Goal: Task Accomplishment & Management: Manage account settings

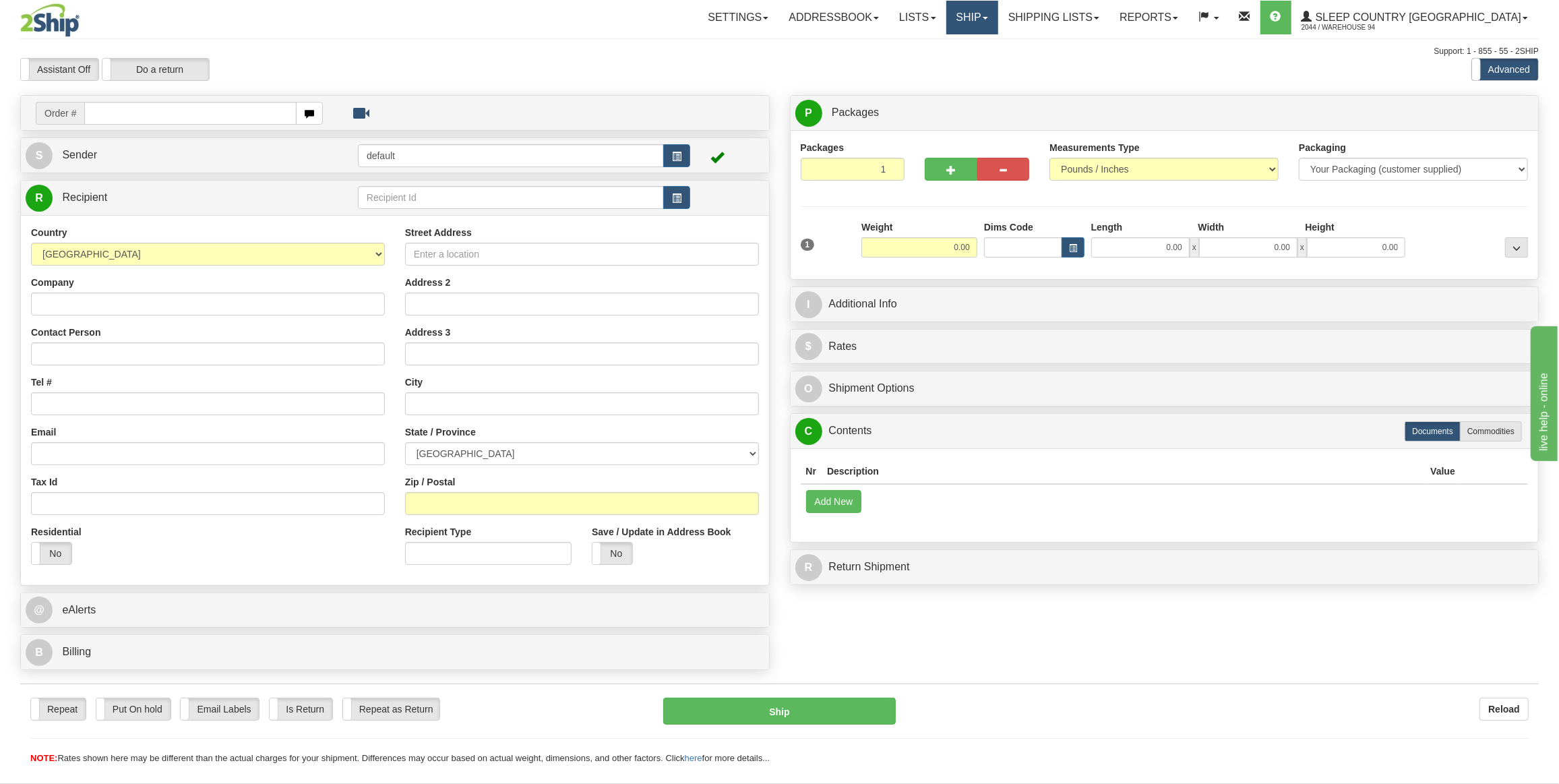
click at [998, 27] on link "Ship" at bounding box center [972, 17] width 52 height 33
click at [984, 59] on span "OnHold / Order Queue" at bounding box center [936, 65] width 95 height 11
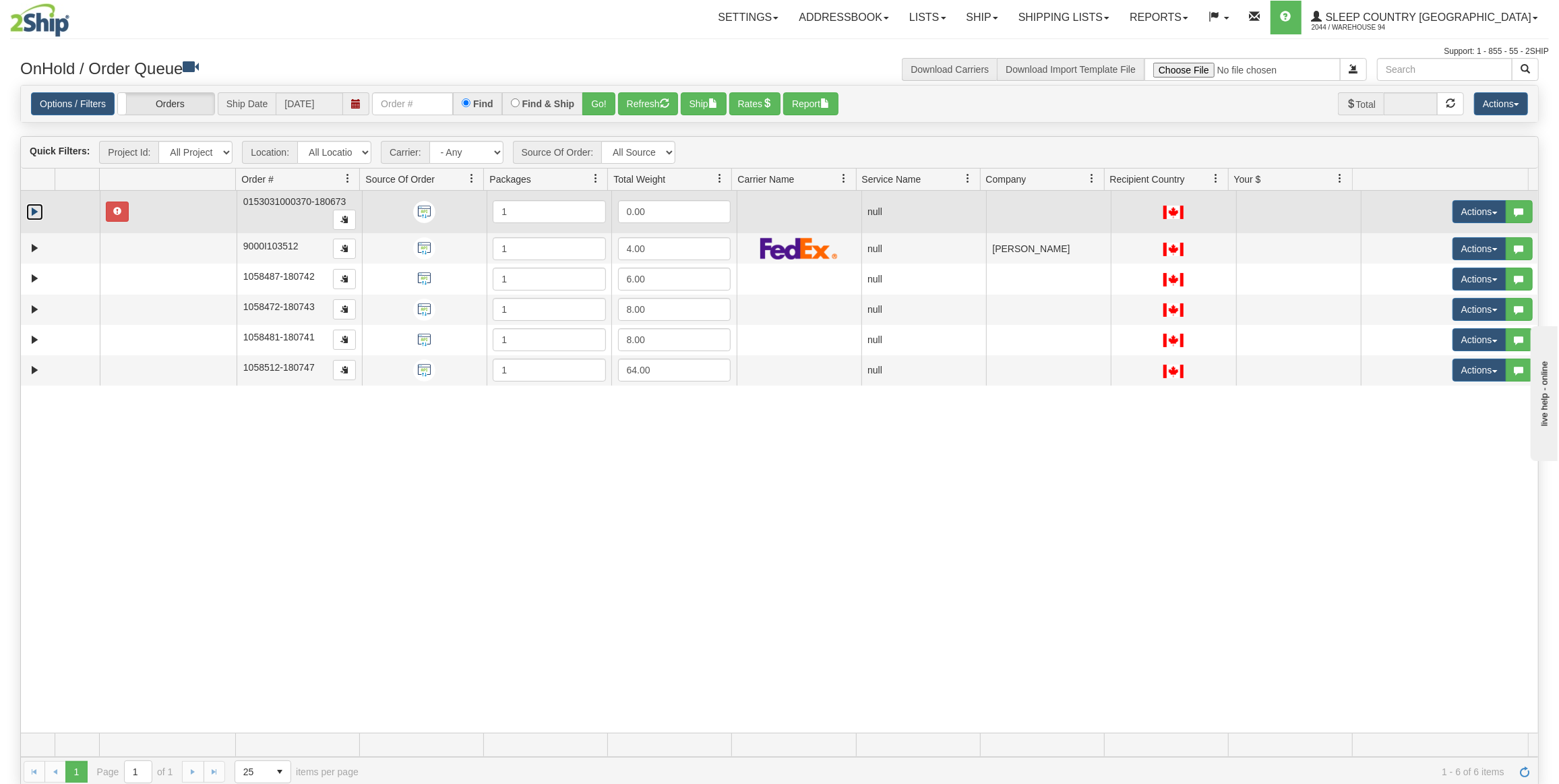
click at [30, 208] on link "Expand" at bounding box center [35, 212] width 17 height 17
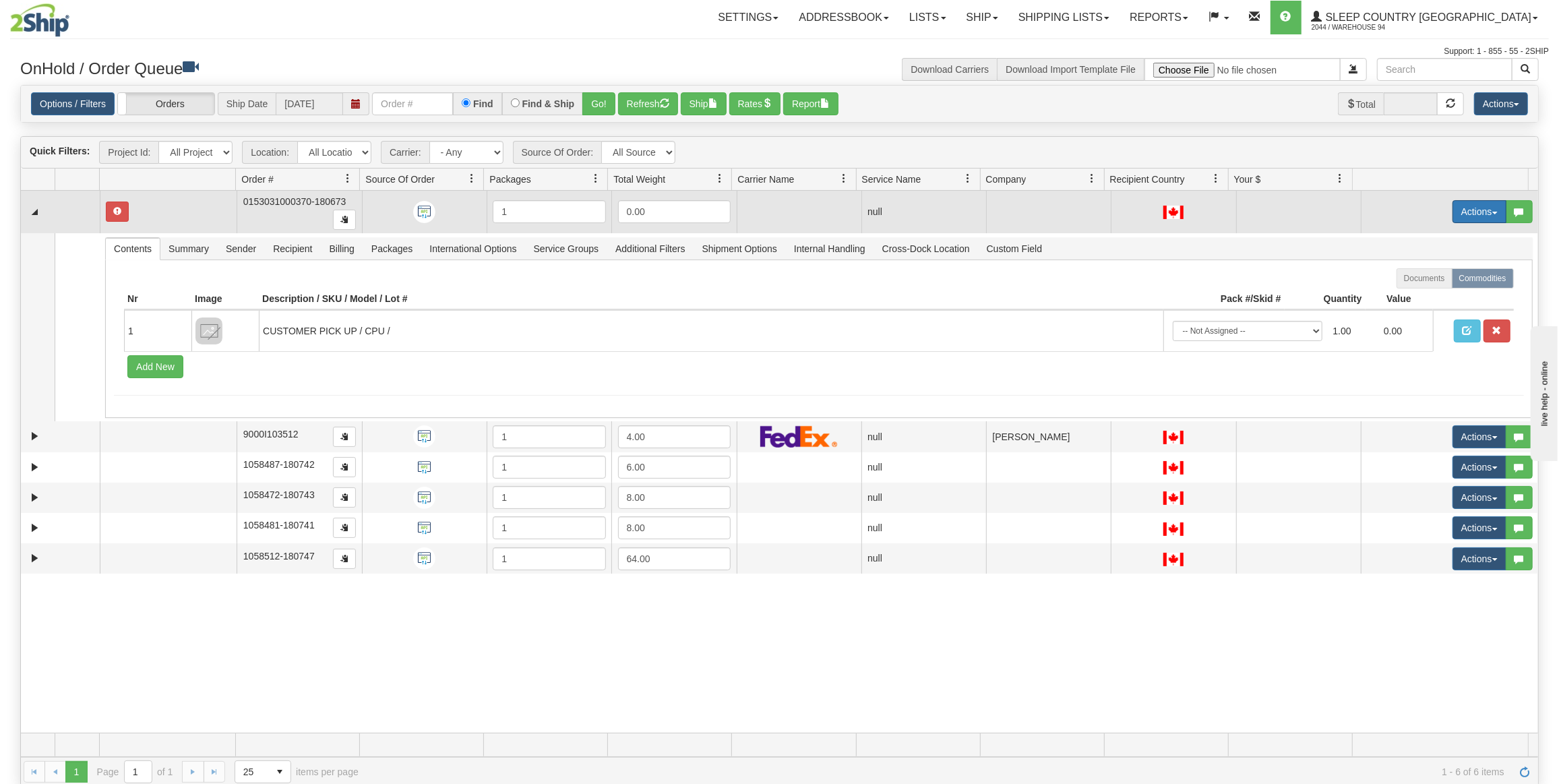
click at [1452, 210] on button "Actions" at bounding box center [1478, 211] width 54 height 23
click at [1415, 302] on span "Delete" at bounding box center [1421, 307] width 36 height 11
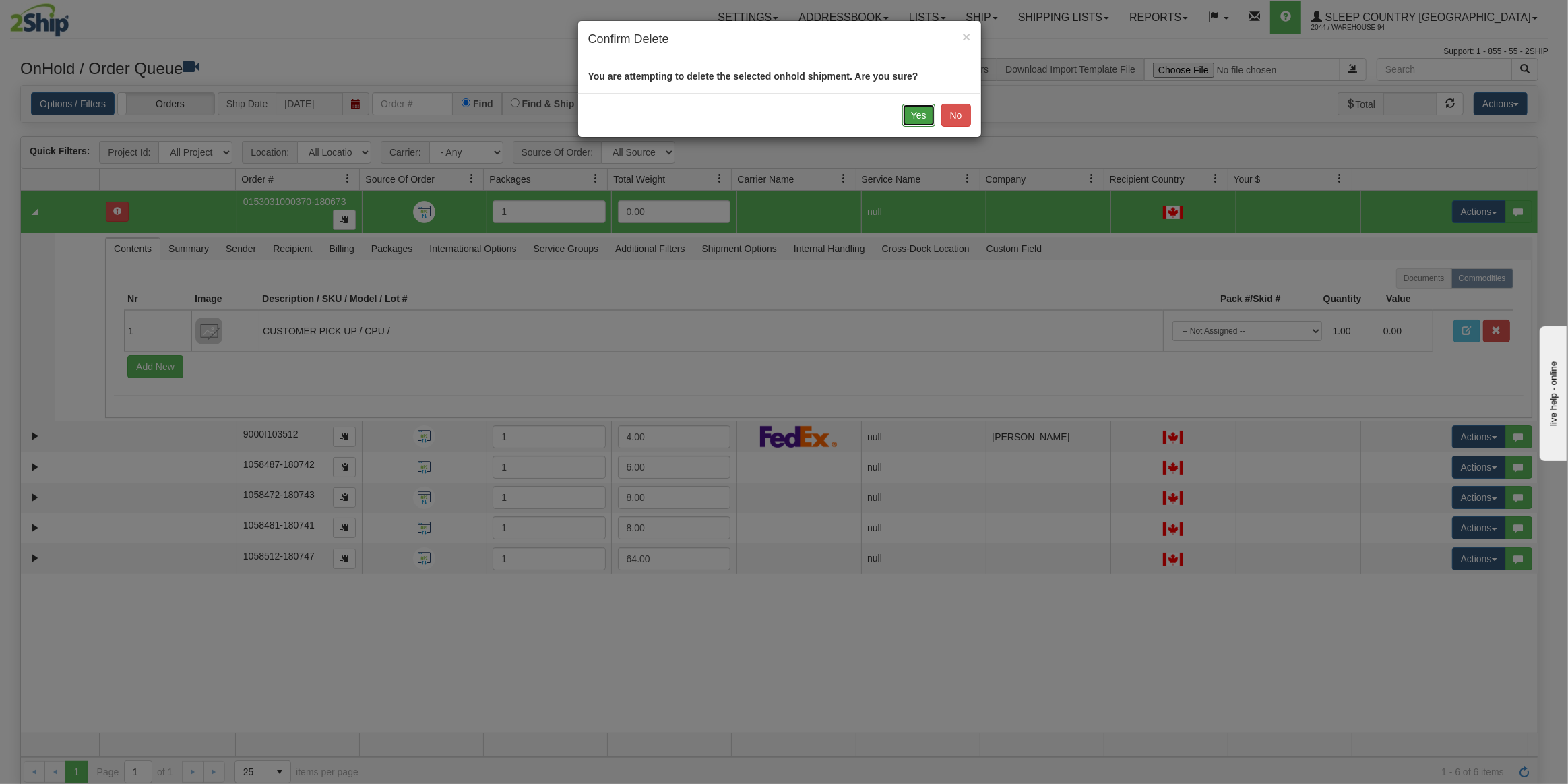
click at [918, 105] on button "Yes" at bounding box center [918, 115] width 33 height 23
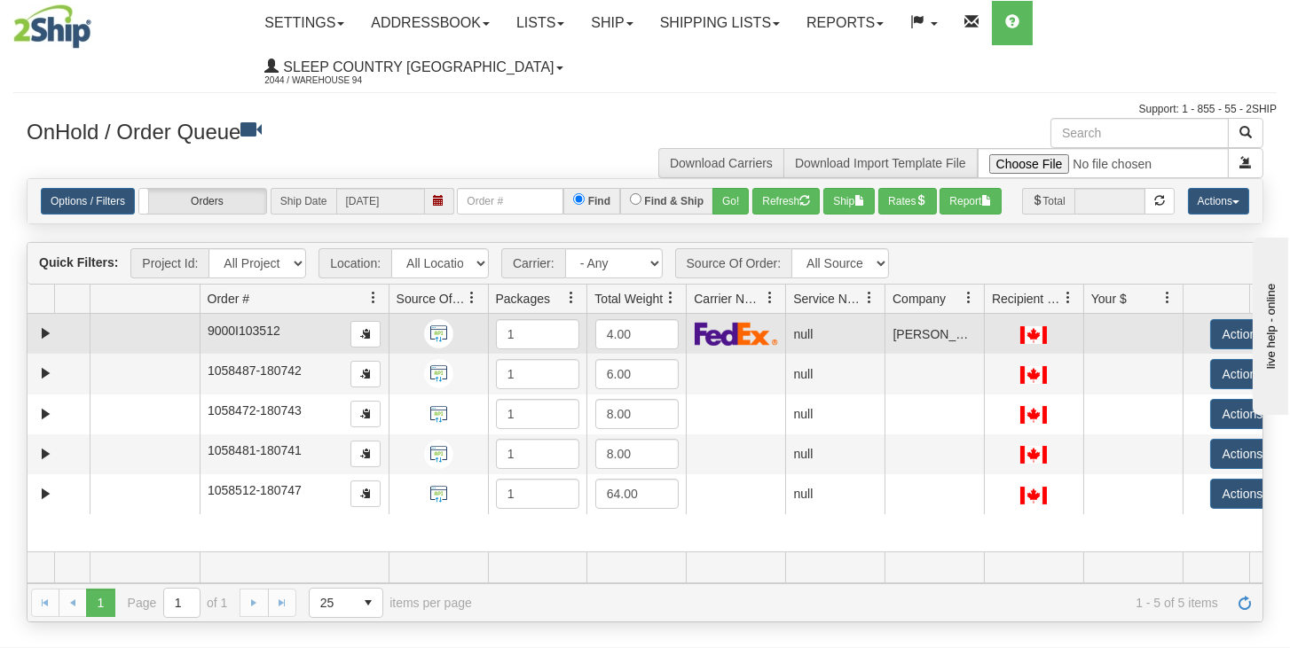
drag, startPoint x: 301, startPoint y: 318, endPoint x: 370, endPoint y: 348, distance: 75.1
click at [370, 348] on div "Quick Filters: Project Id: All Projects Location: All Locations 94 Carrier: - A…" at bounding box center [645, 432] width 1236 height 381
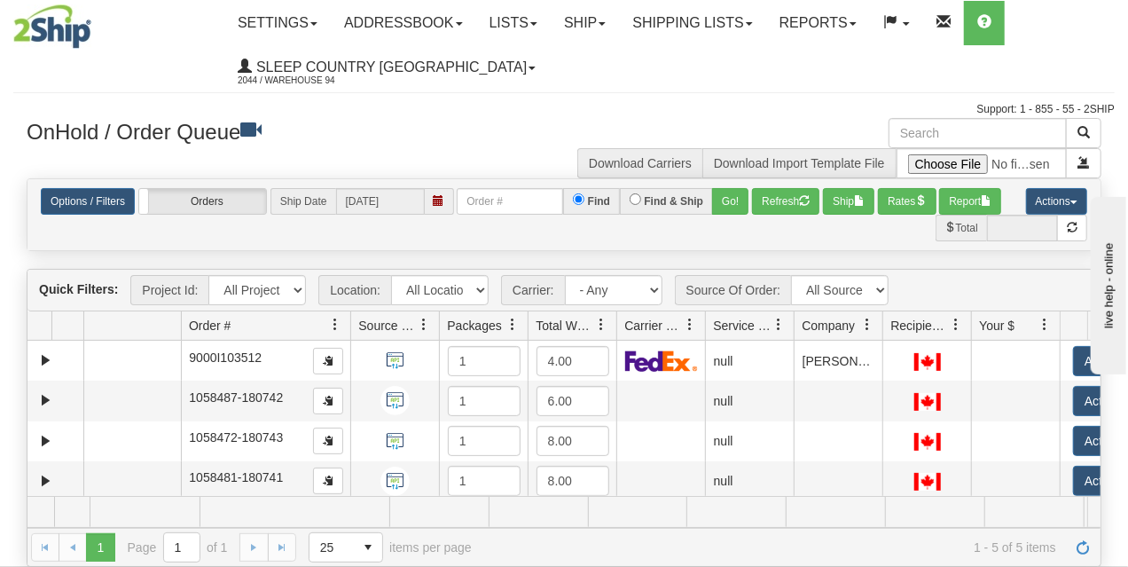
click at [387, 144] on h3 "OnHold / Order Queue" at bounding box center [289, 131] width 524 height 26
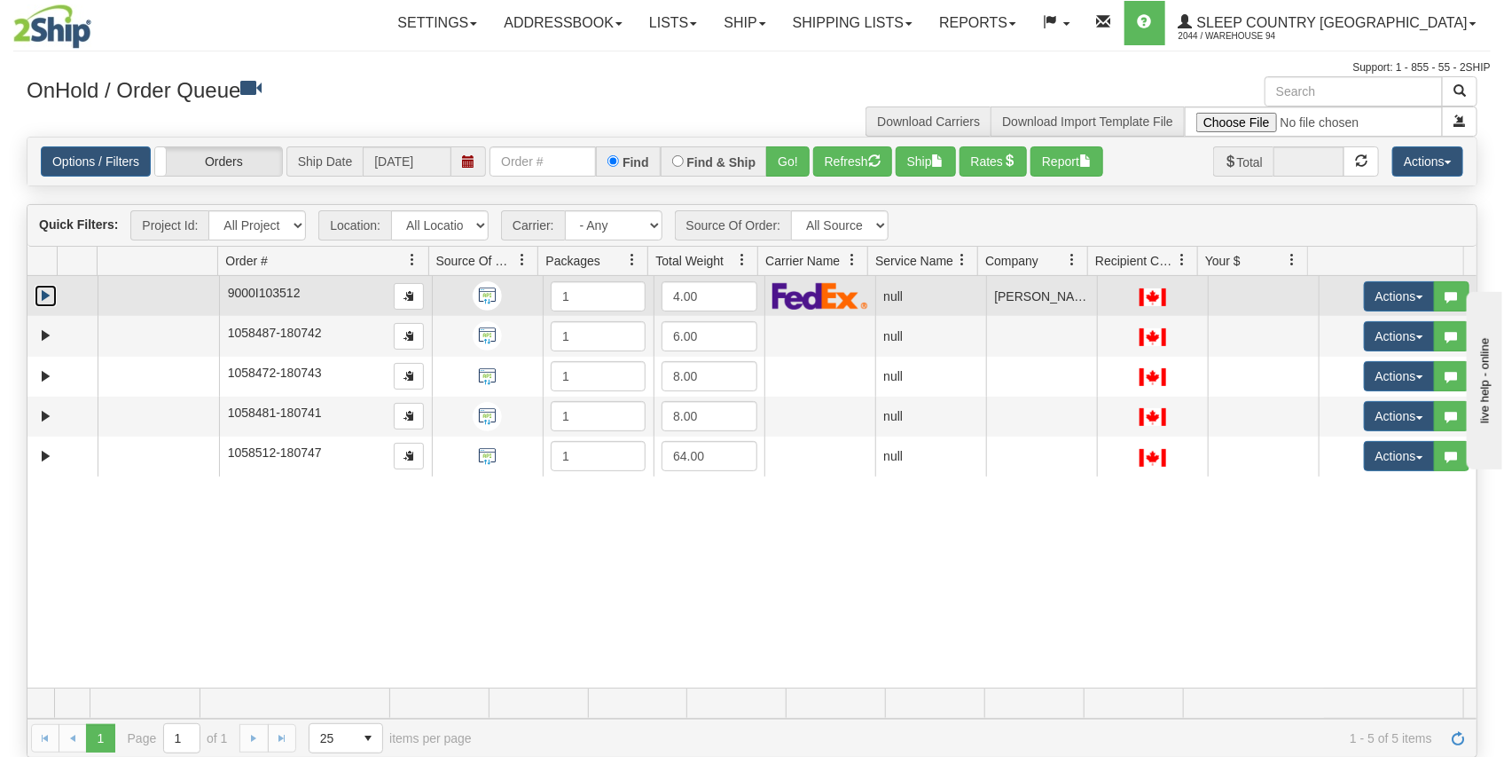
click at [46, 299] on link "Expand" at bounding box center [46, 296] width 22 height 22
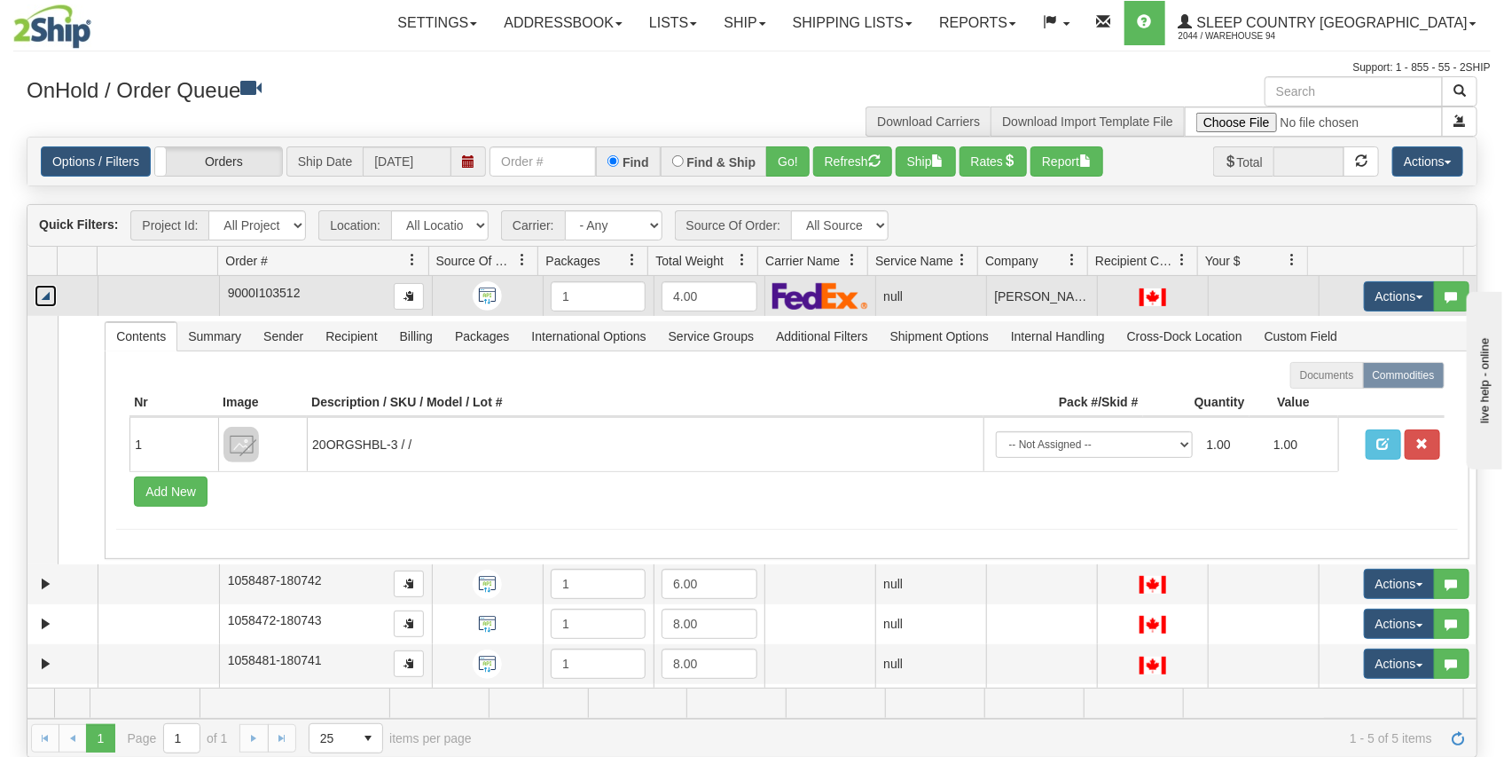
click at [50, 296] on link "Collapse" at bounding box center [46, 296] width 22 height 22
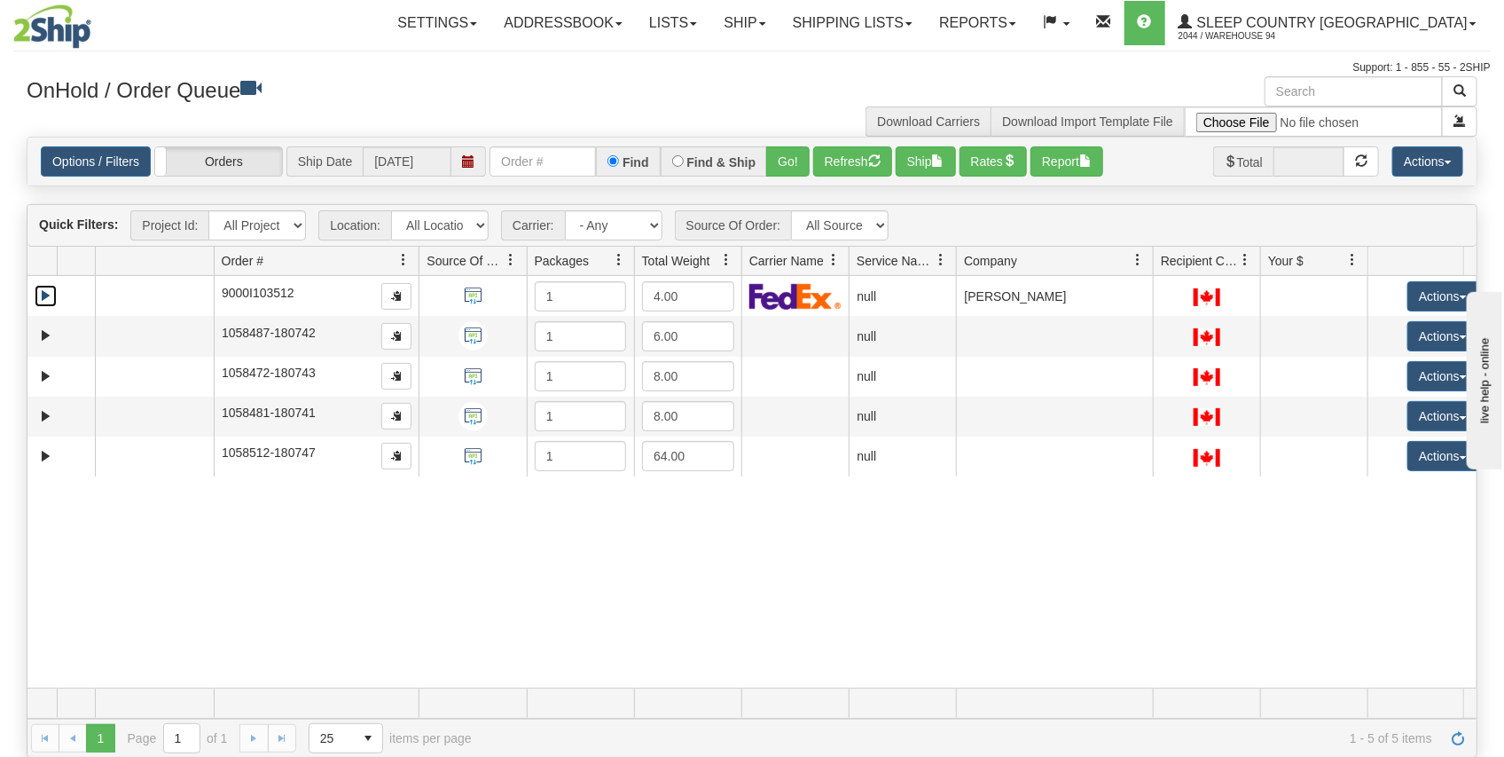
drag, startPoint x: 1088, startPoint y: 263, endPoint x: 1103, endPoint y: 254, distance: 18.0
click at [1142, 256] on div "Aggregation Group Id Id Location Request Id Reply Id Order # Source Of Order Pa…" at bounding box center [745, 261] width 1437 height 28
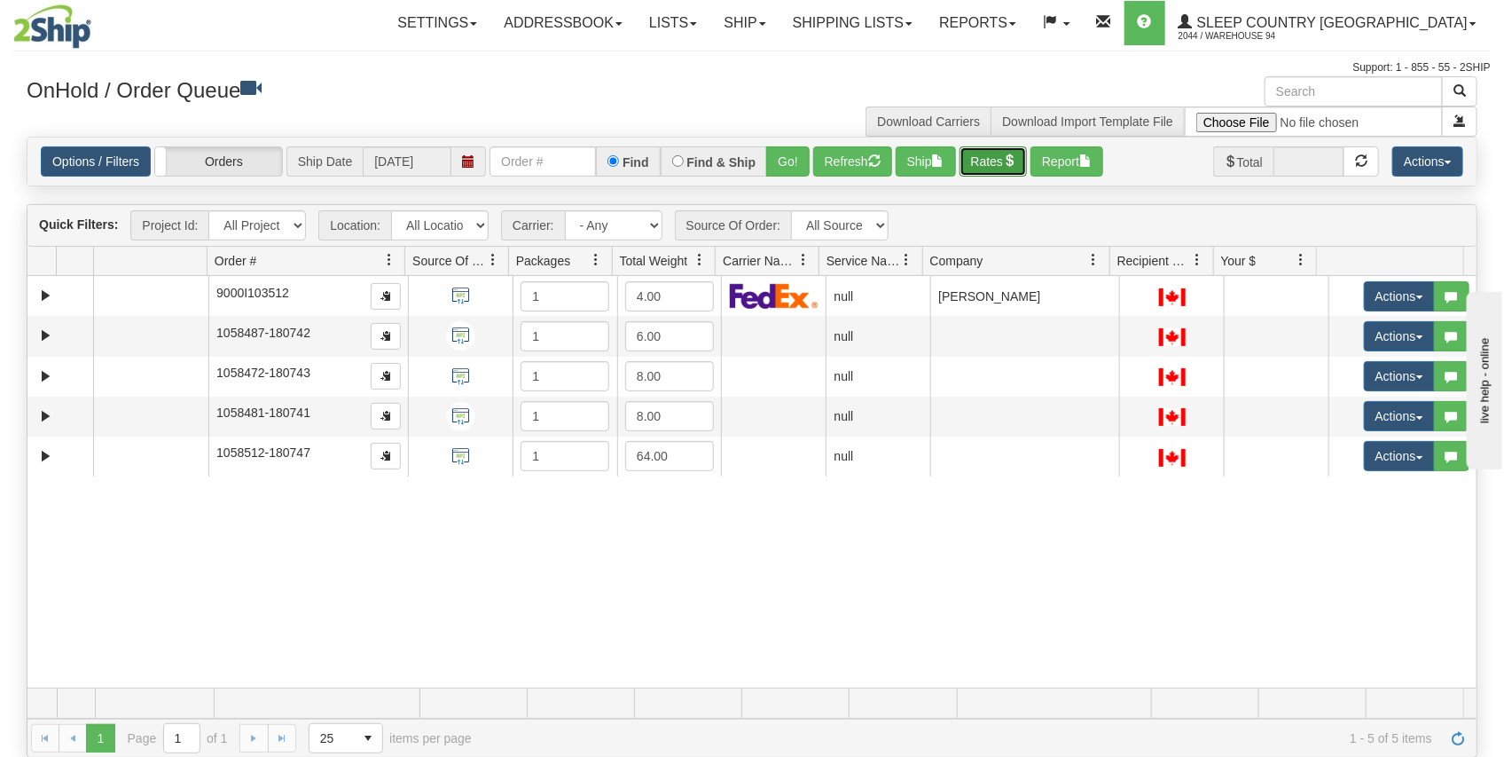
click at [973, 162] on button "Rates" at bounding box center [994, 161] width 68 height 30
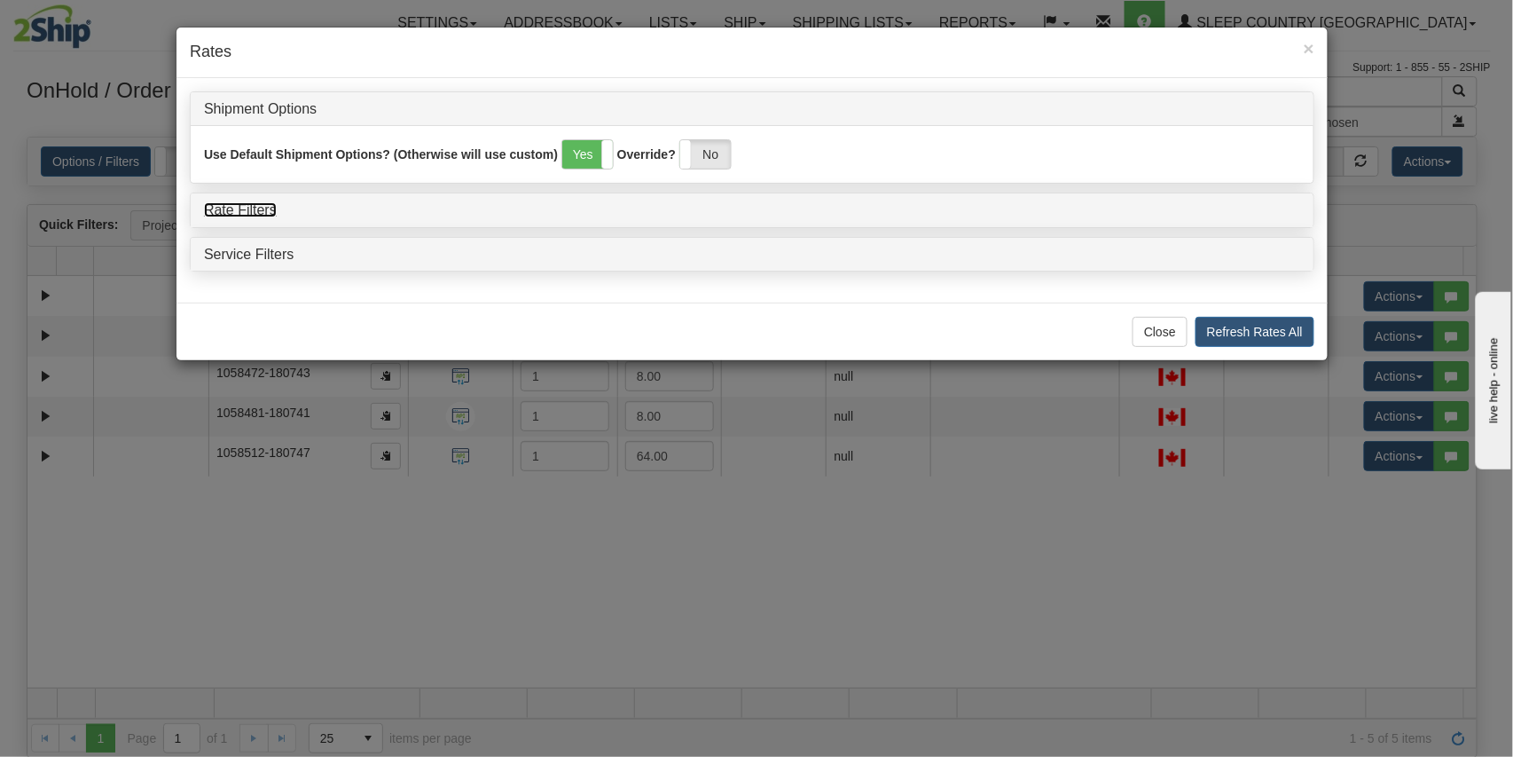
click at [263, 210] on link "Rate Filters" at bounding box center [240, 209] width 73 height 15
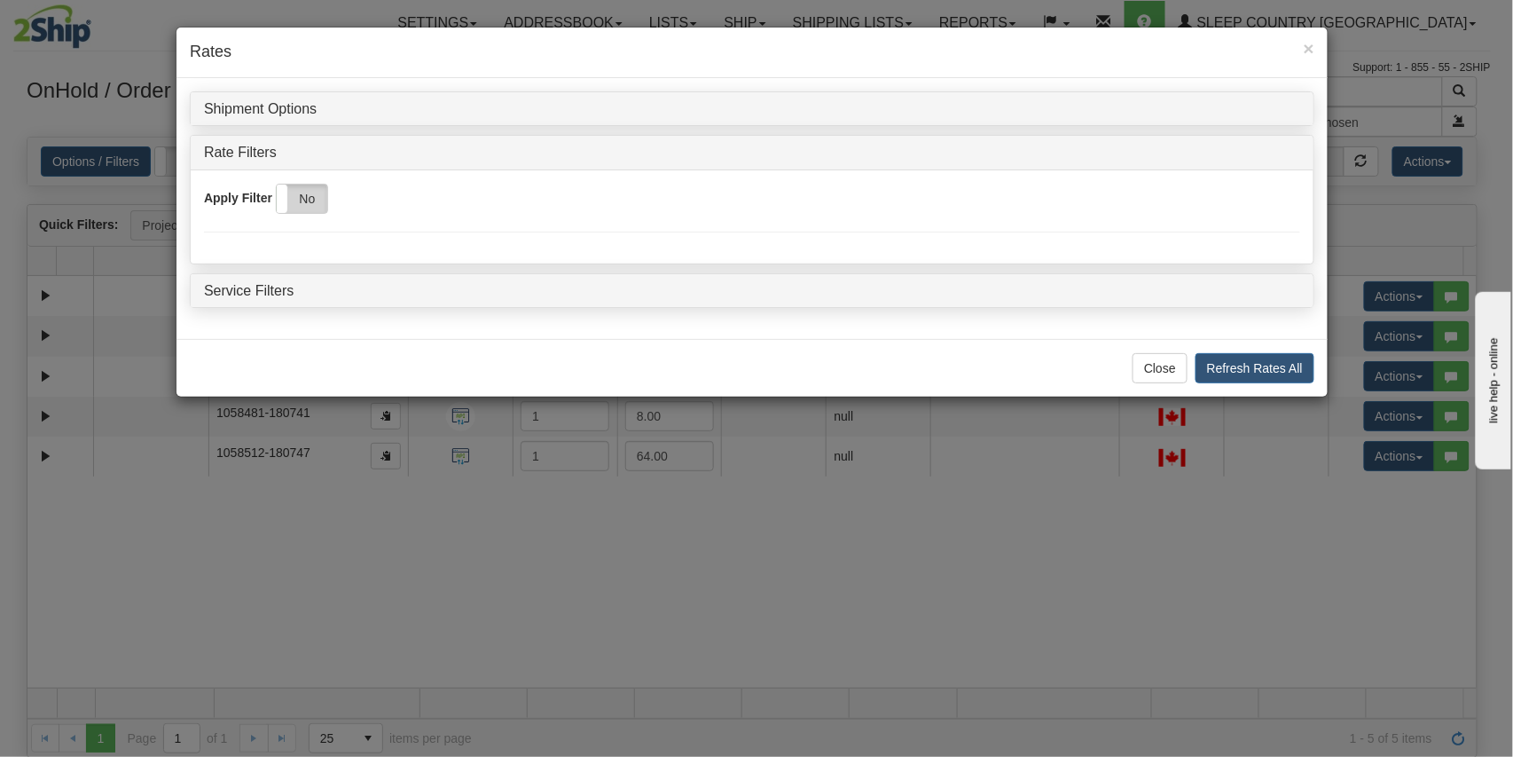
click at [310, 208] on label "No" at bounding box center [302, 198] width 51 height 28
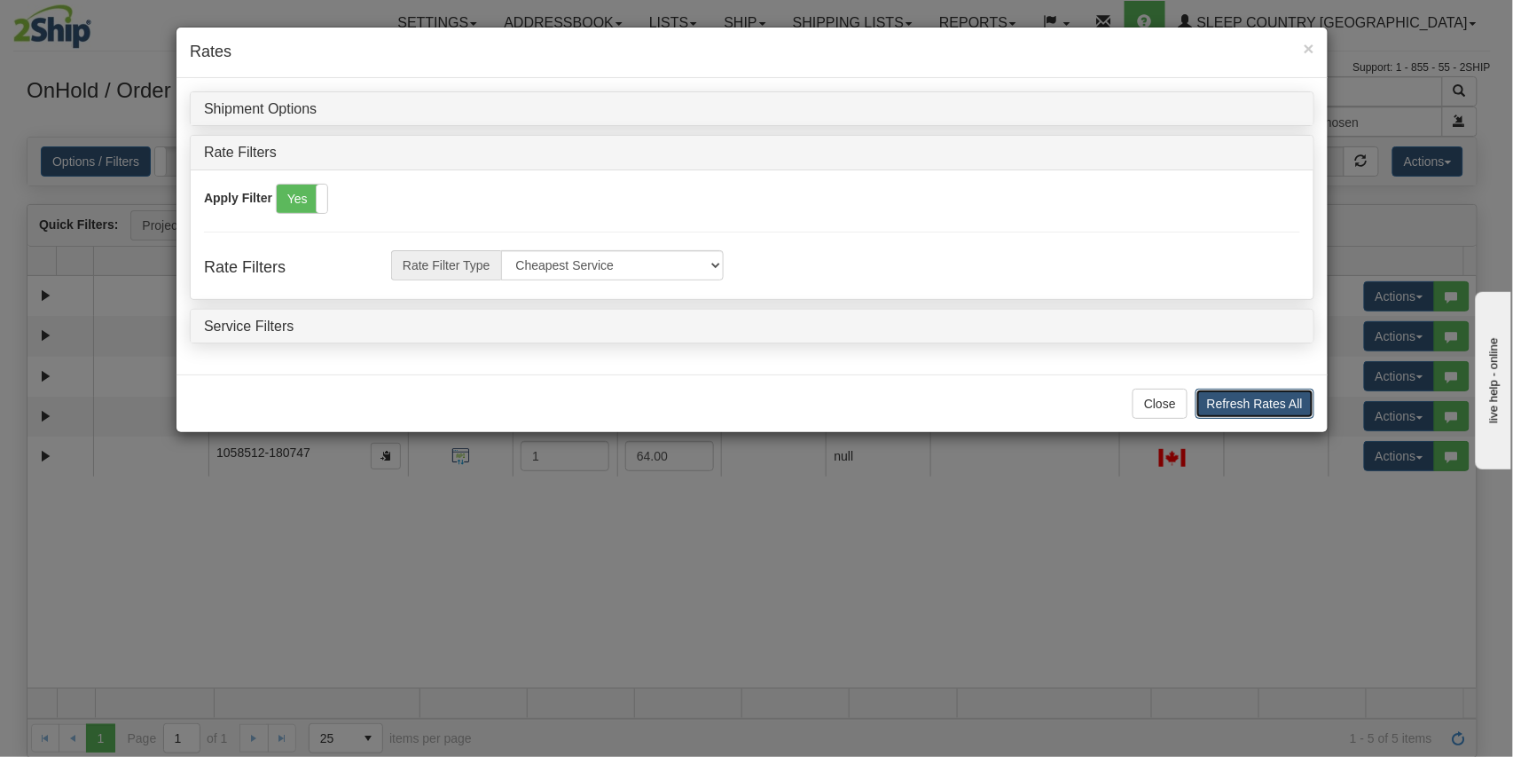
click at [1217, 398] on button "Refresh Rates All" at bounding box center [1255, 404] width 119 height 30
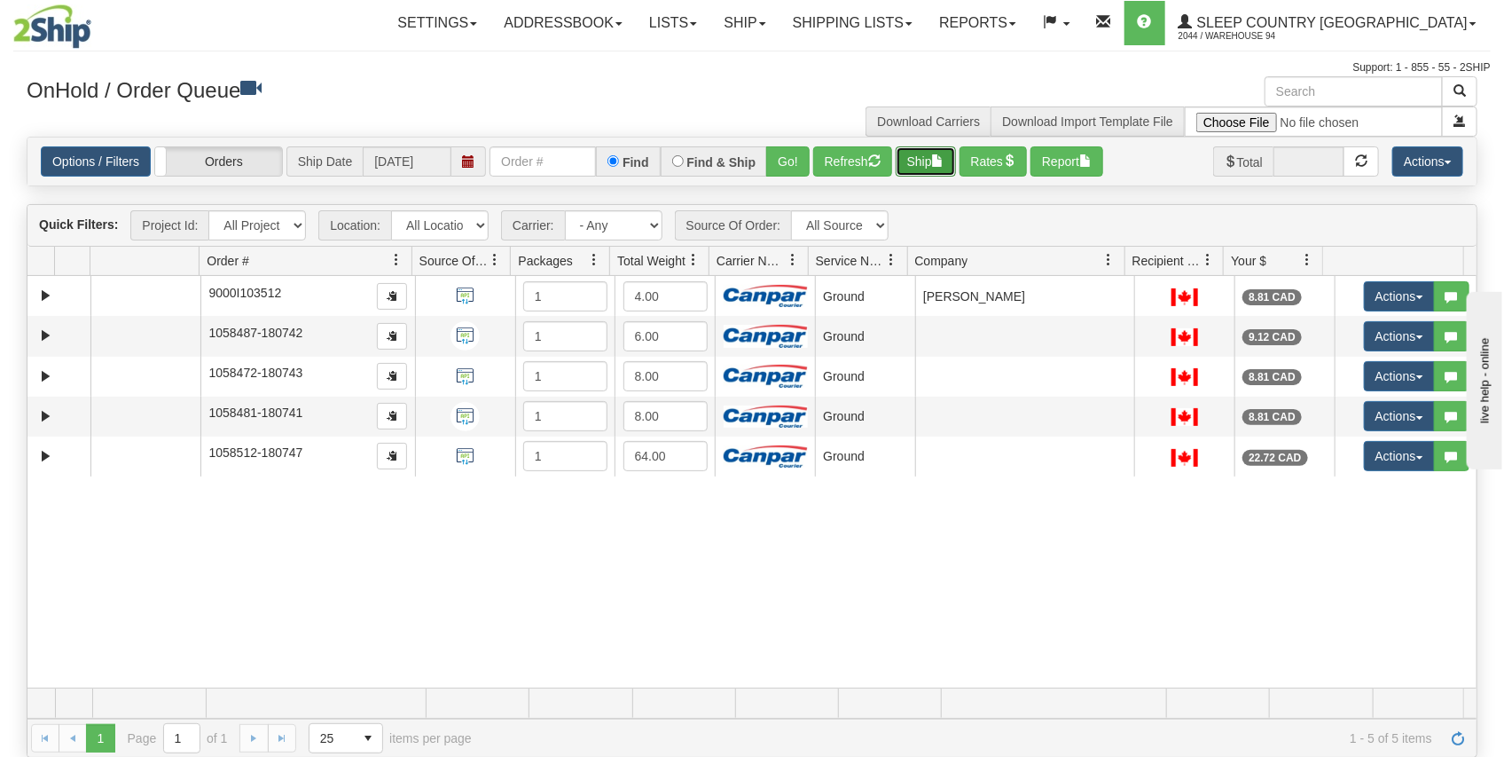
click at [934, 165] on button "Ship" at bounding box center [926, 161] width 60 height 30
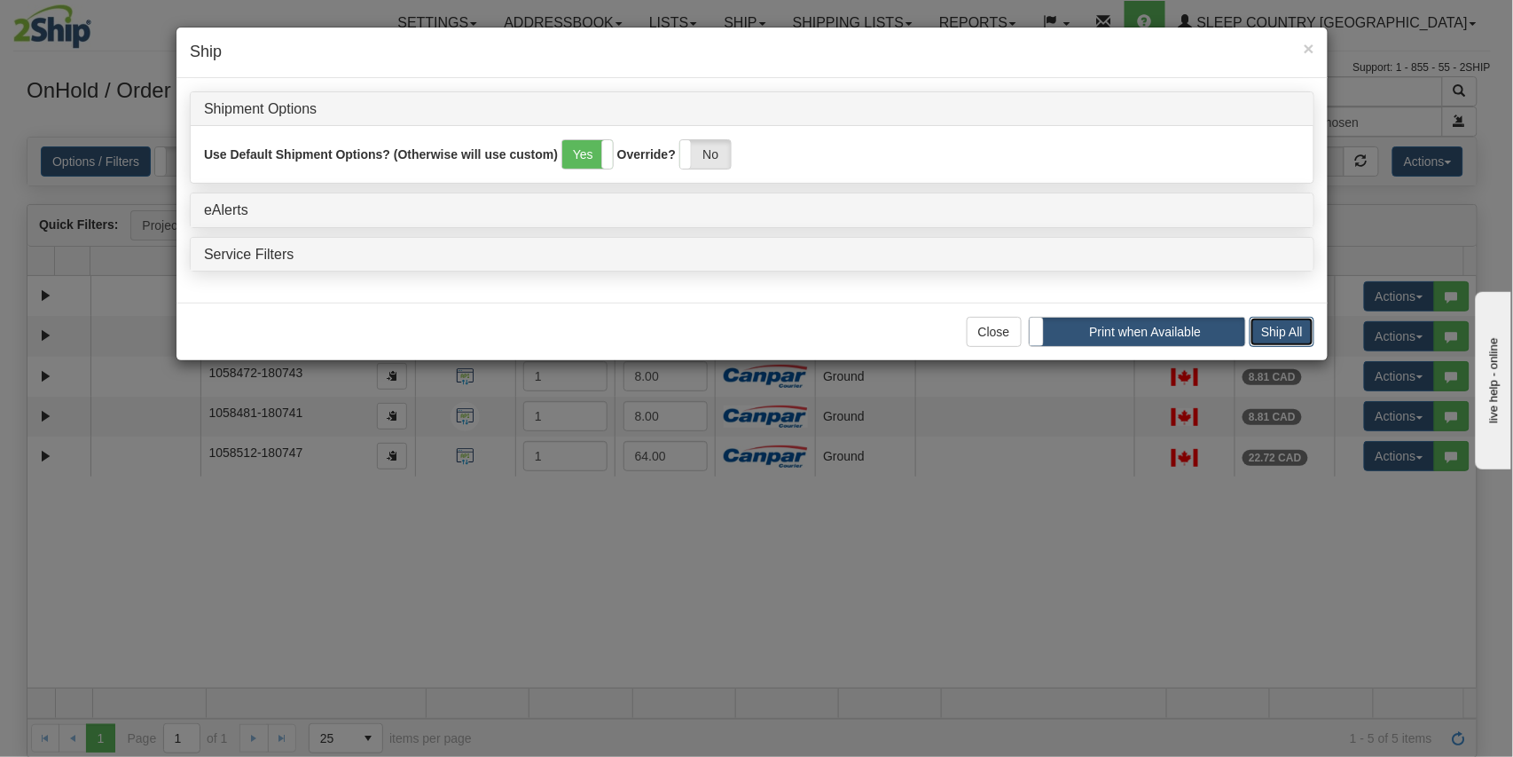
click at [1278, 336] on button "Ship All" at bounding box center [1282, 332] width 65 height 30
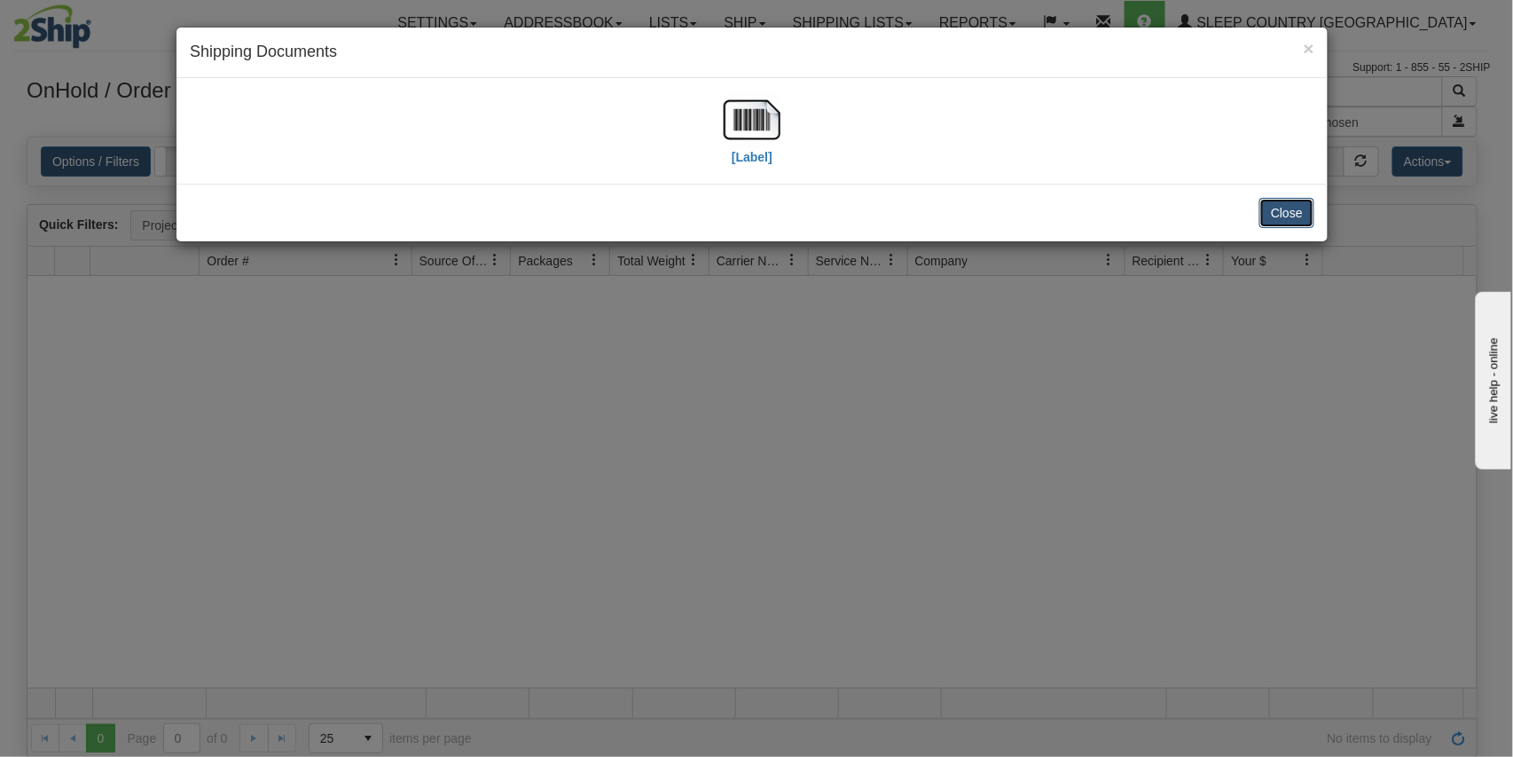
click at [1273, 211] on button "Close" at bounding box center [1287, 213] width 55 height 30
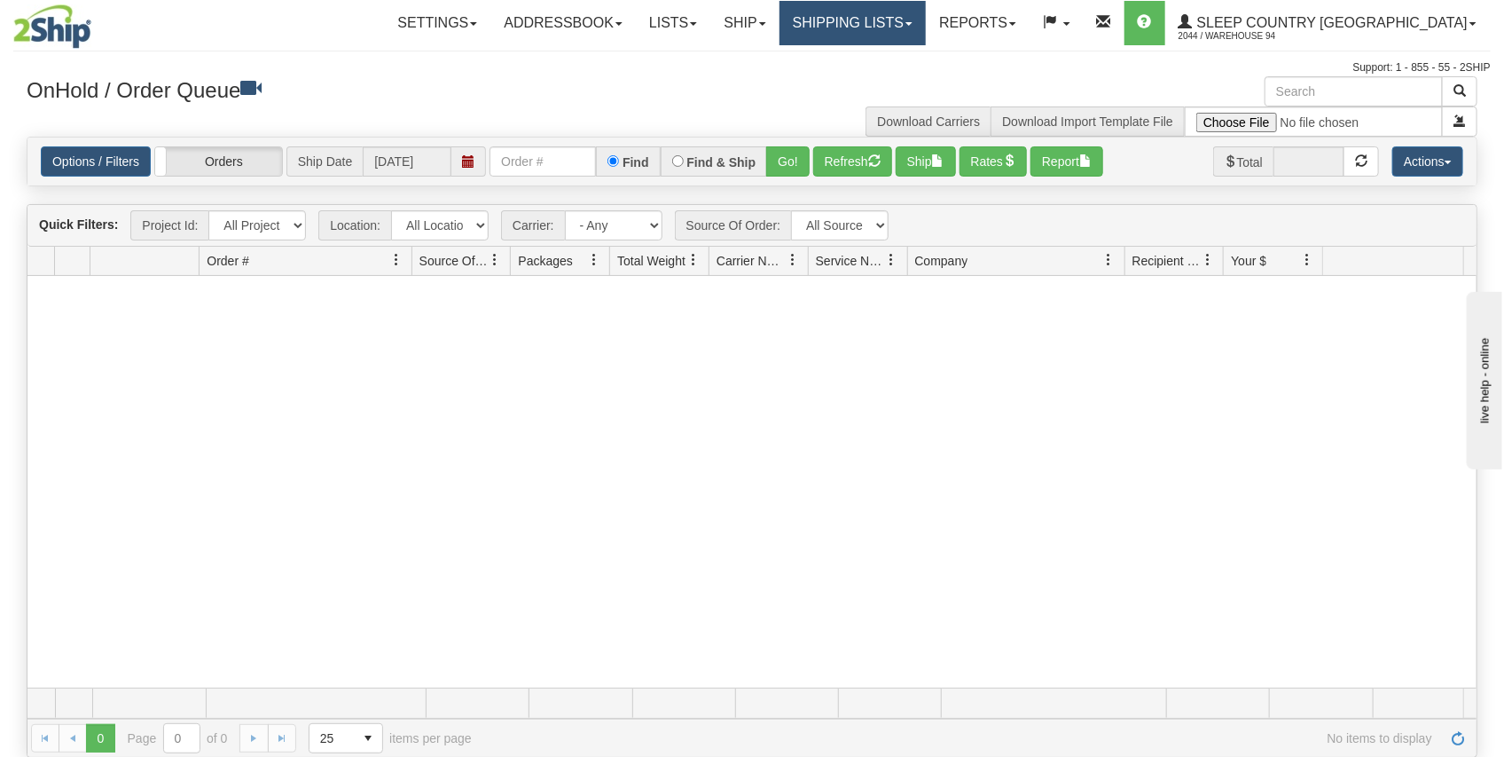
click at [926, 32] on link "Shipping lists" at bounding box center [853, 23] width 146 height 44
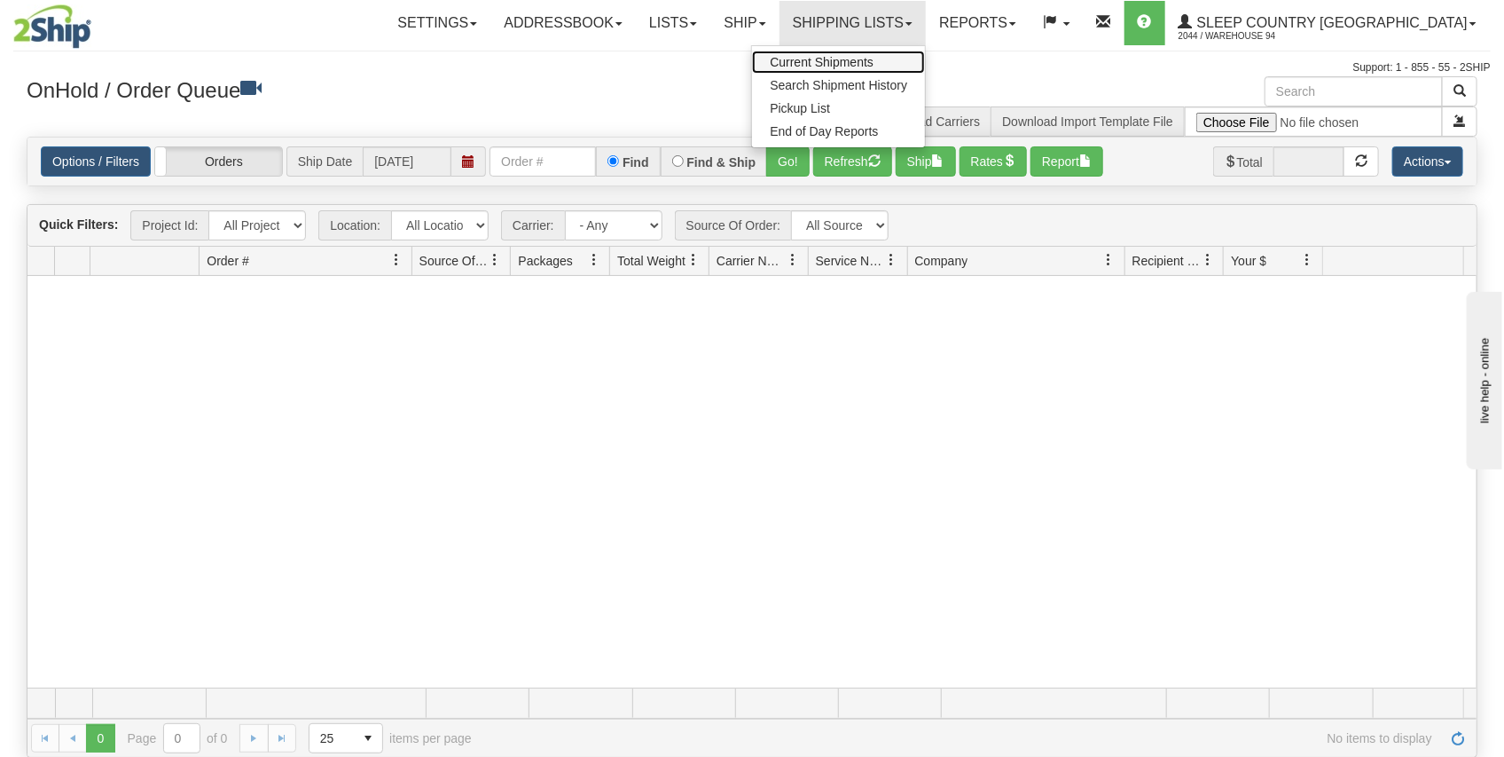
click at [873, 65] on span "Current Shipments" at bounding box center [822, 62] width 104 height 14
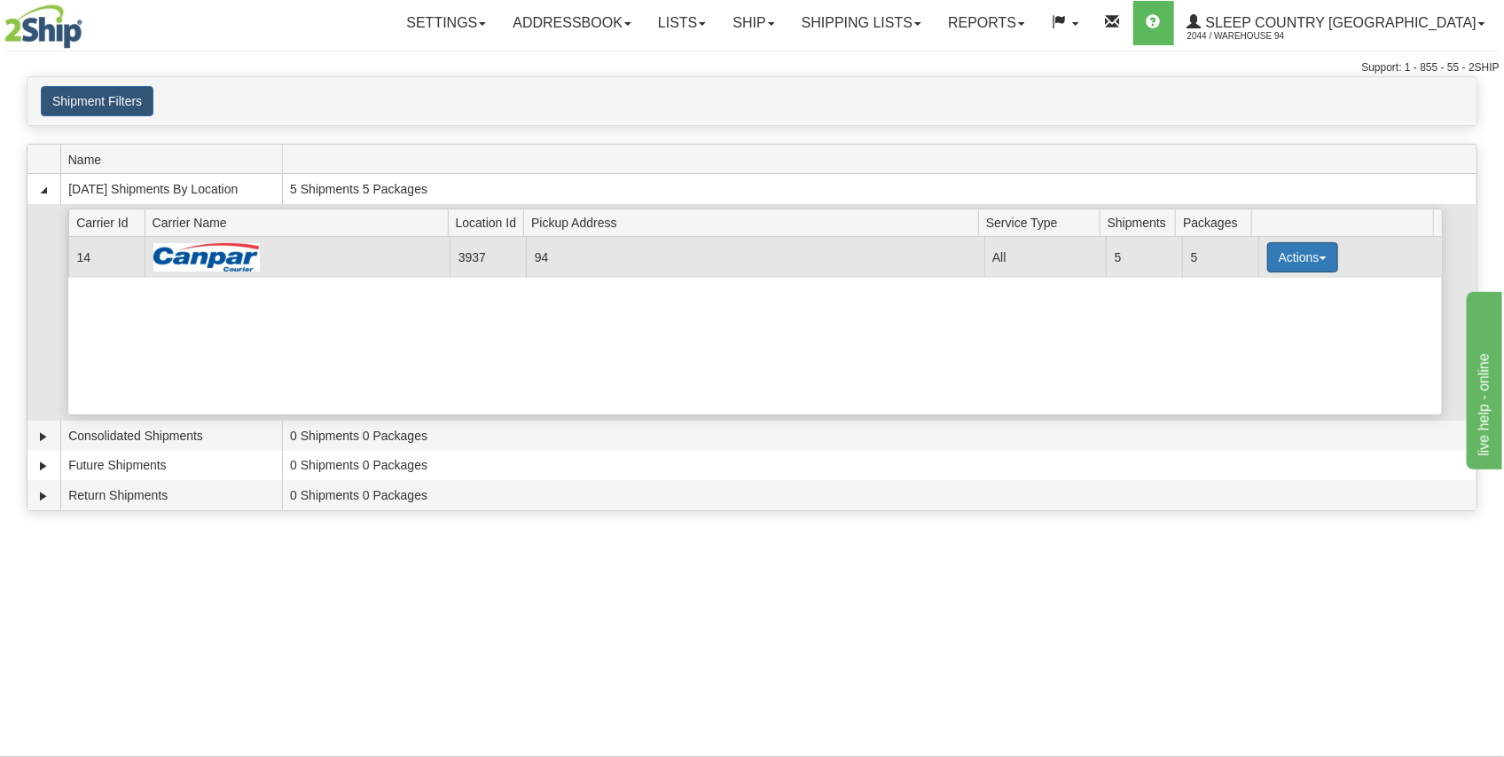
click at [1295, 247] on button "Actions" at bounding box center [1303, 257] width 71 height 30
click at [1282, 285] on link "Details" at bounding box center [1267, 290] width 142 height 23
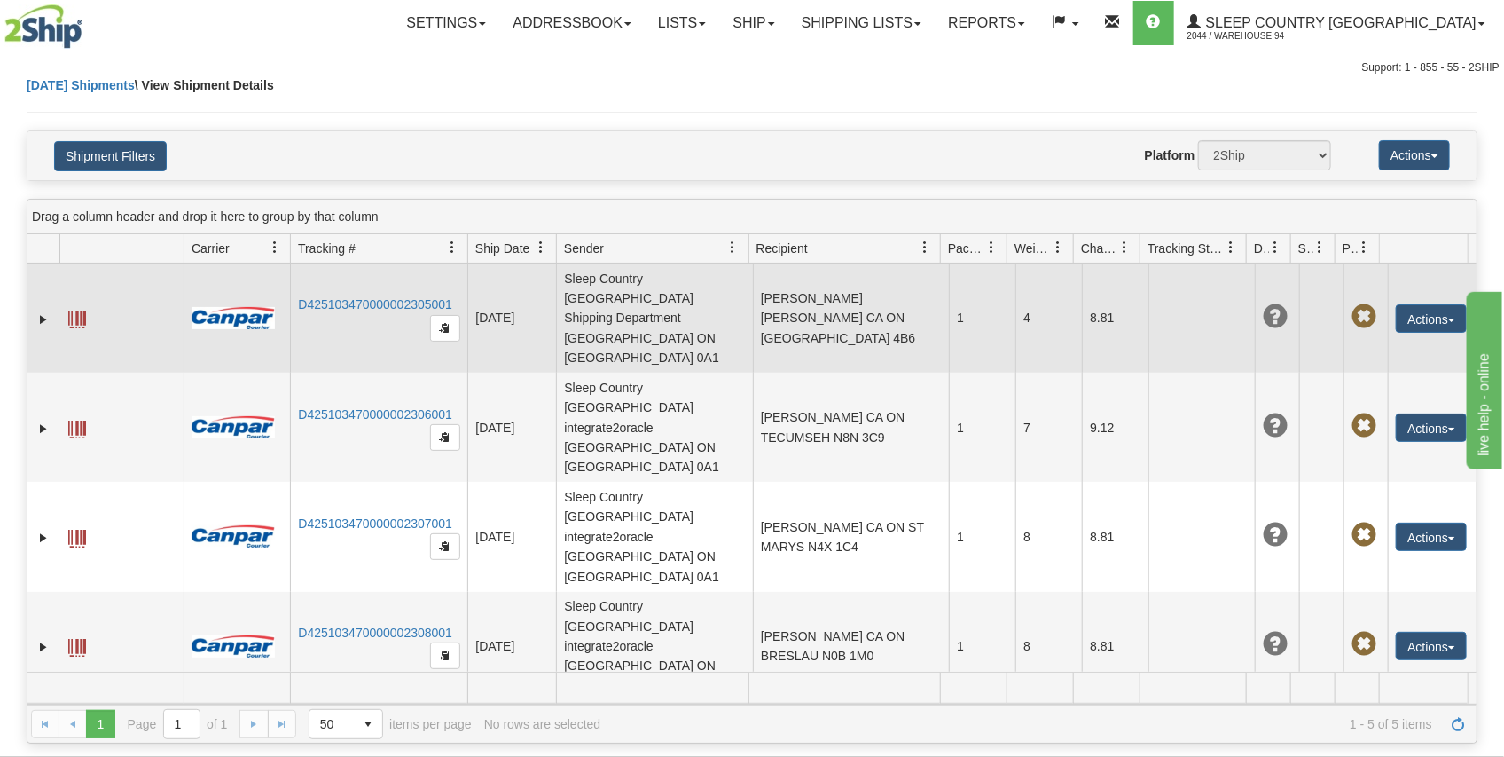
click at [874, 307] on td "MELISSA SHEPHERD MELISSA SHEPHERD CA ON LONDON N6K 4B6" at bounding box center [851, 317] width 197 height 109
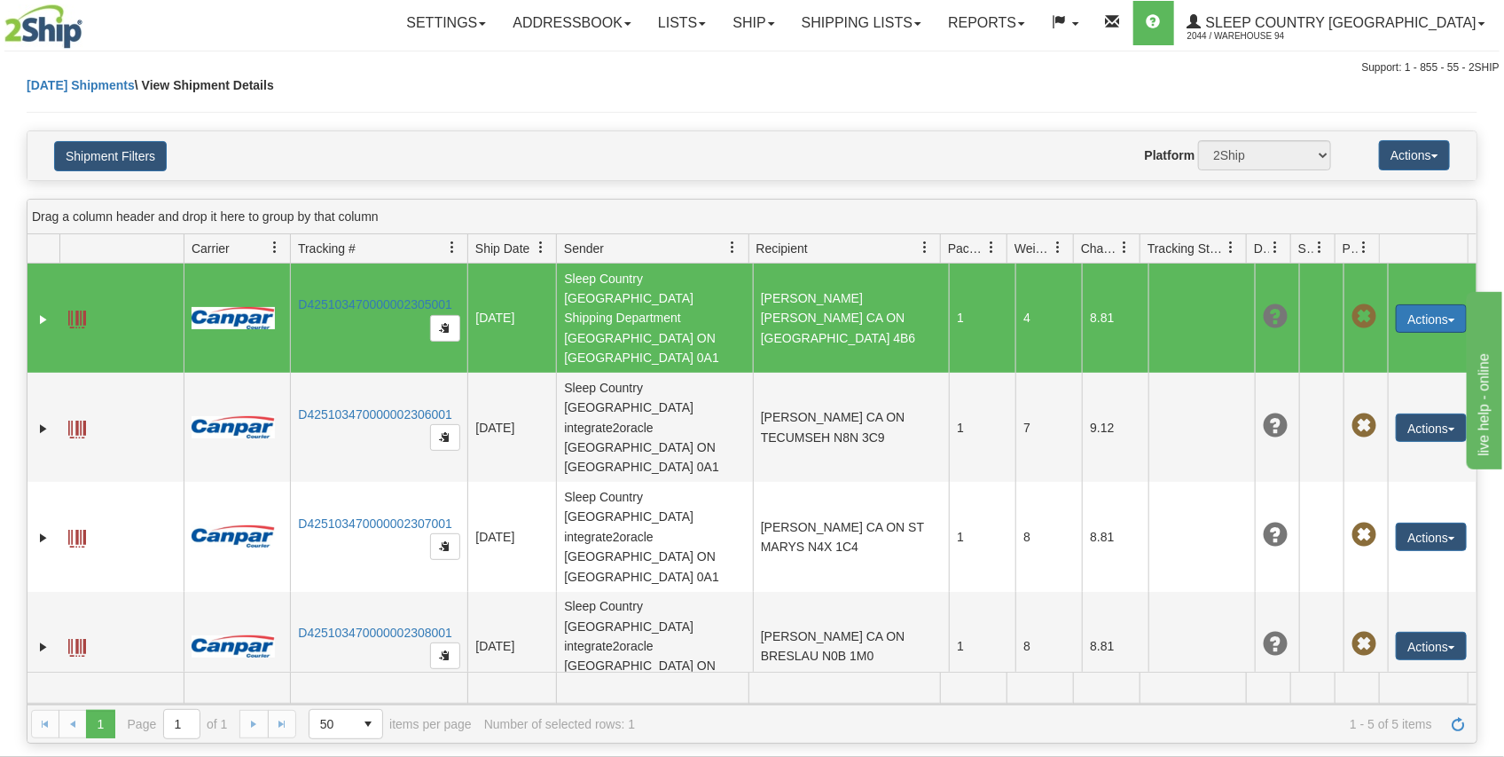
click at [1413, 304] on button "Actions" at bounding box center [1431, 318] width 71 height 28
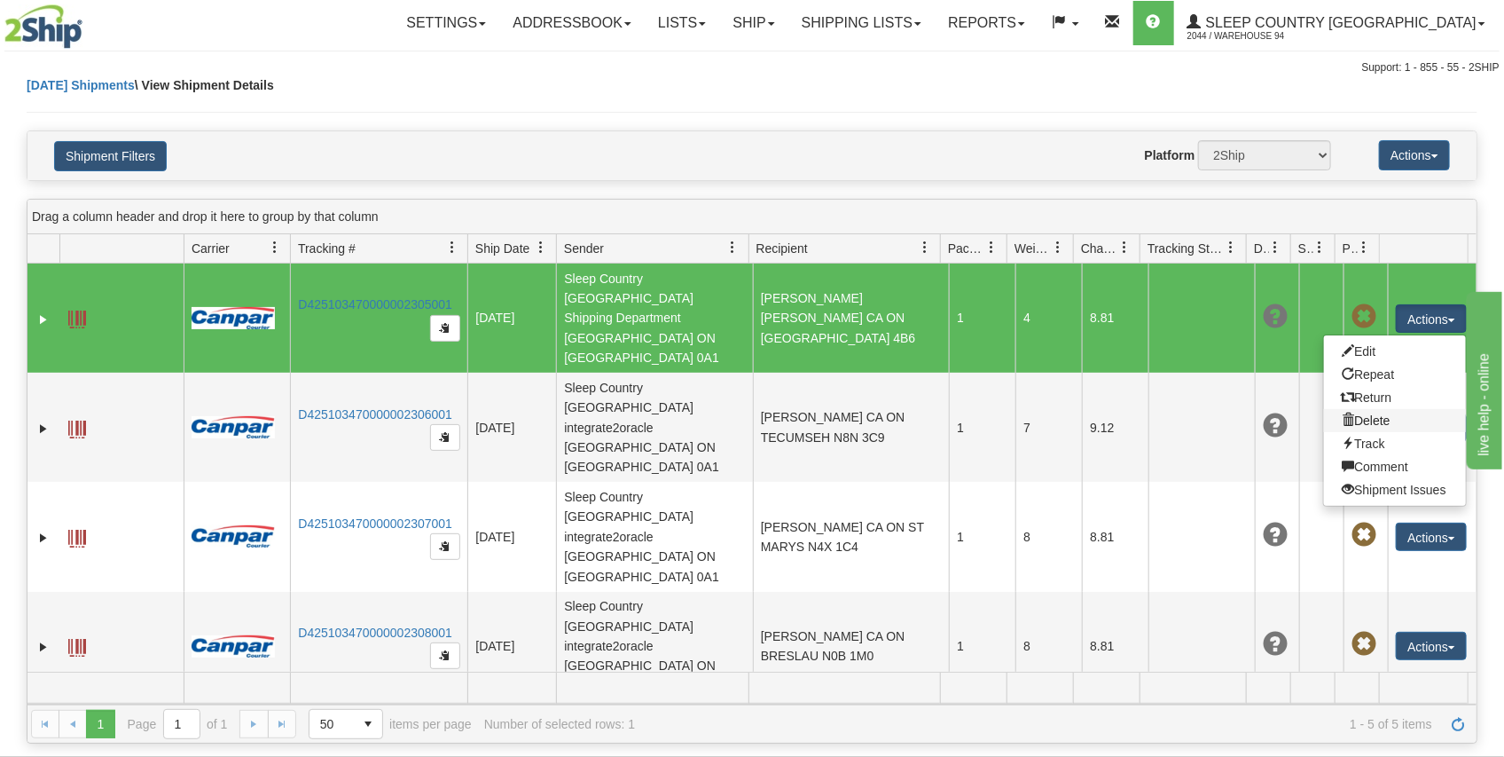
click at [1357, 409] on link "Delete" at bounding box center [1395, 420] width 142 height 23
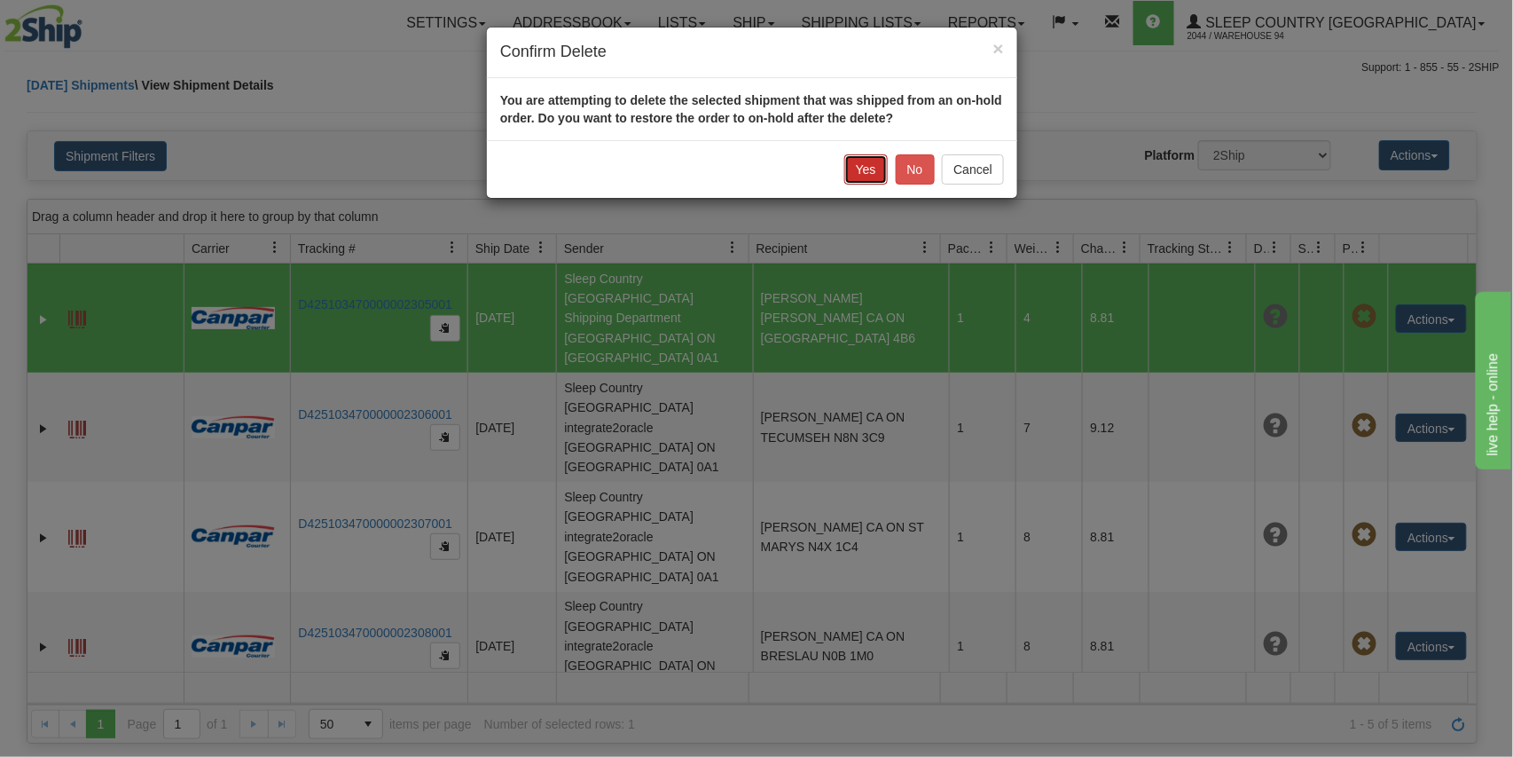
click at [855, 164] on button "Yes" at bounding box center [865, 169] width 43 height 30
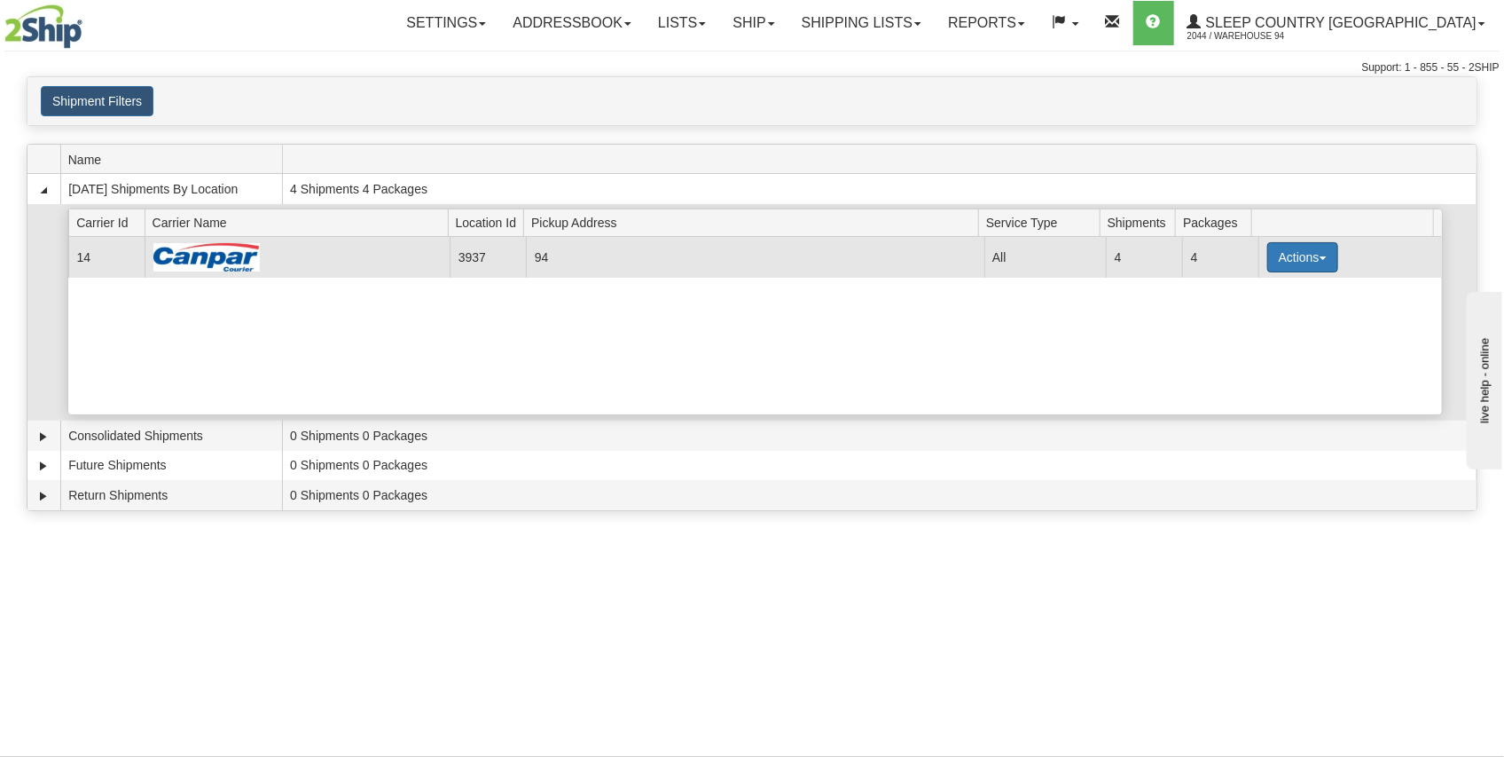
click at [1277, 247] on button "Actions" at bounding box center [1303, 257] width 71 height 30
click at [1271, 288] on link "Details" at bounding box center [1267, 290] width 142 height 23
click at [1295, 251] on button "Actions" at bounding box center [1303, 257] width 71 height 30
click at [1248, 382] on span "Print" at bounding box center [1231, 382] width 36 height 12
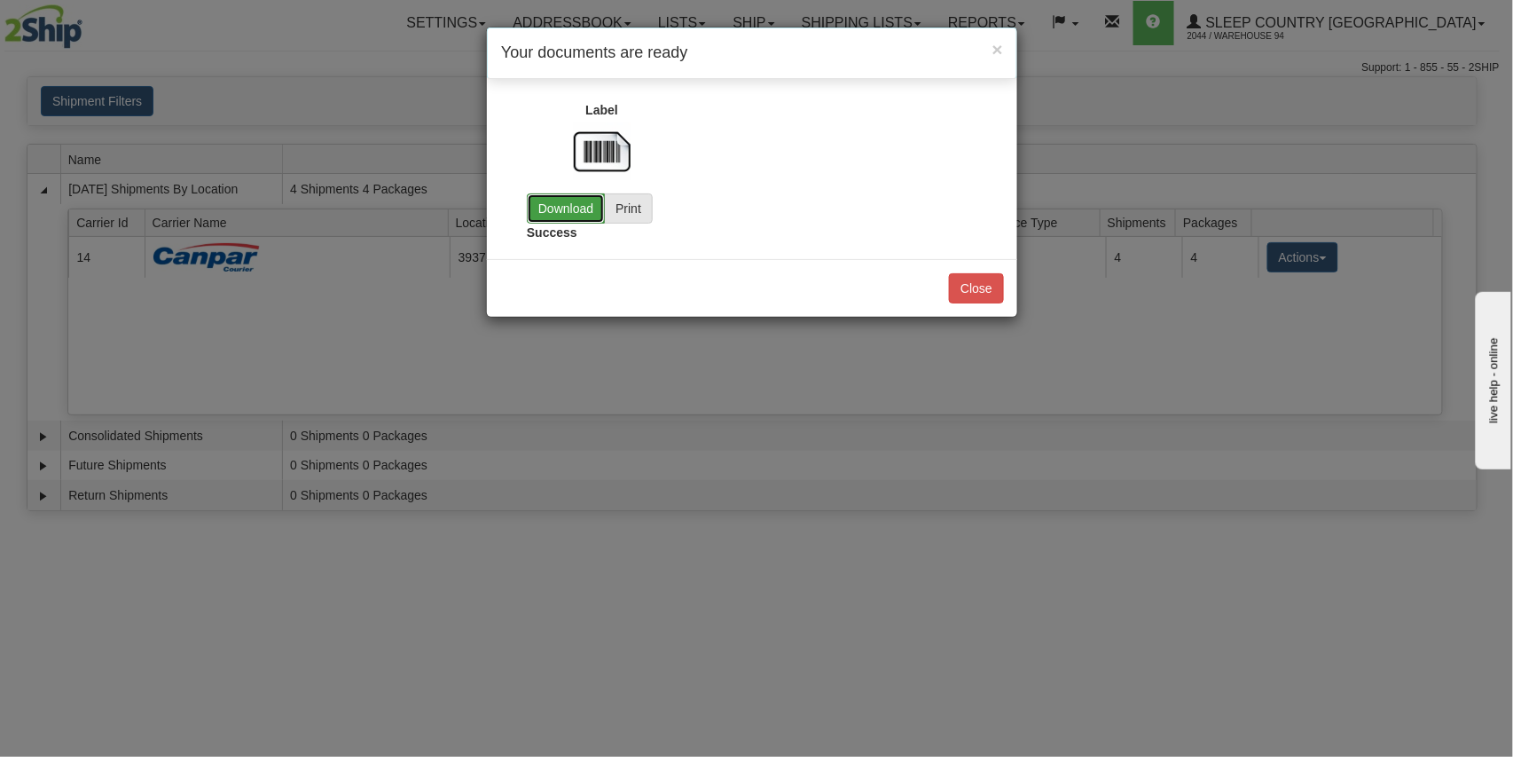
click at [538, 203] on link "Download" at bounding box center [566, 208] width 78 height 30
